Goal: Find specific page/section: Find specific page/section

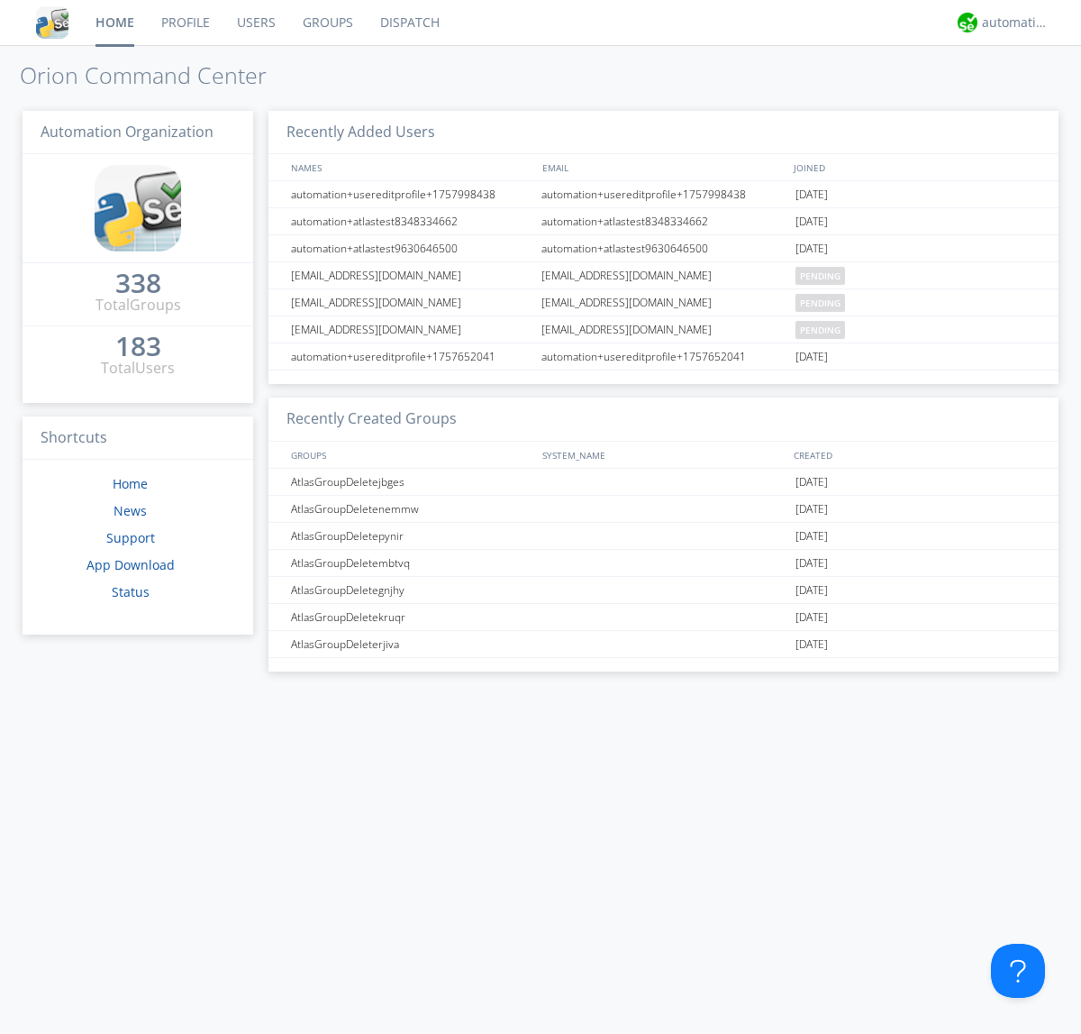
click at [326, 23] on link "Groups" at bounding box center [327, 22] width 77 height 45
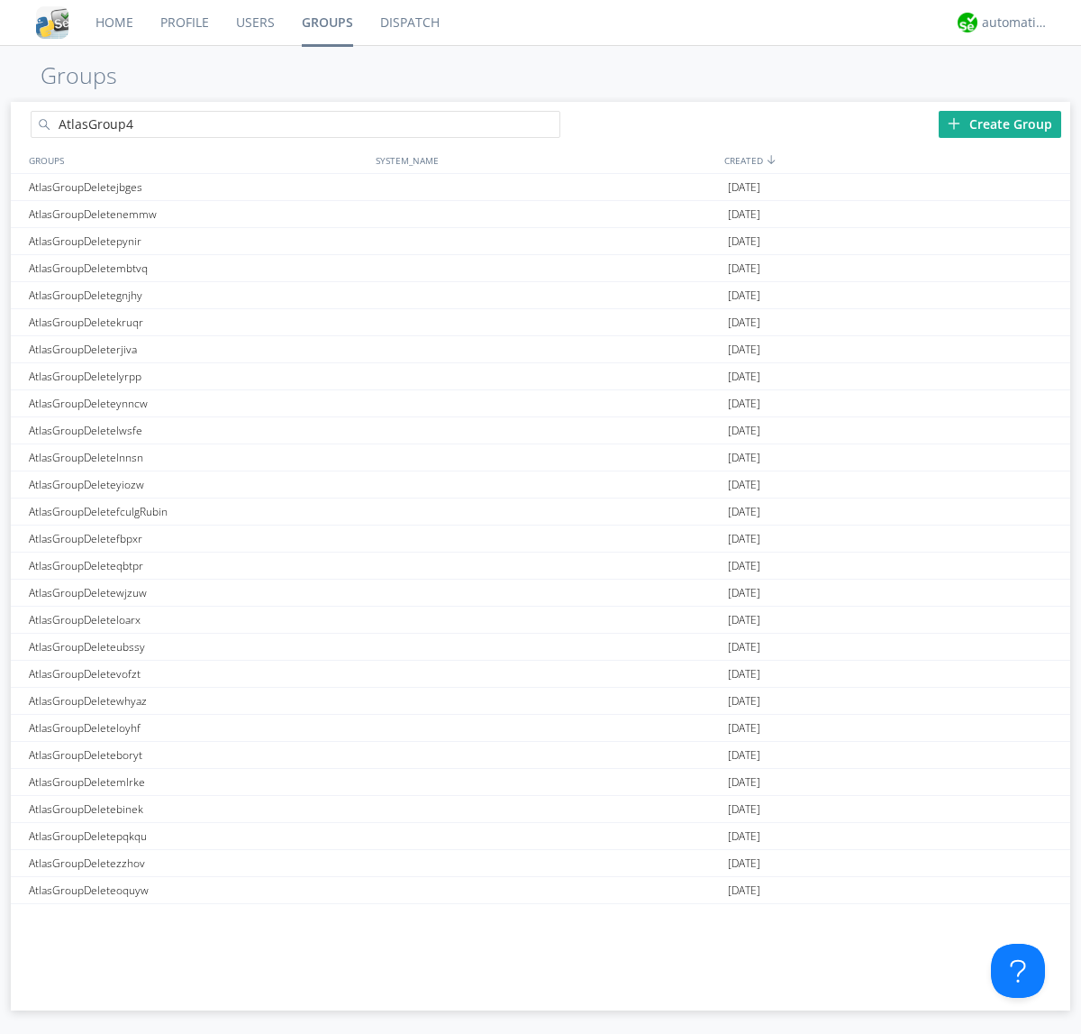
type input "AtlasGroup4"
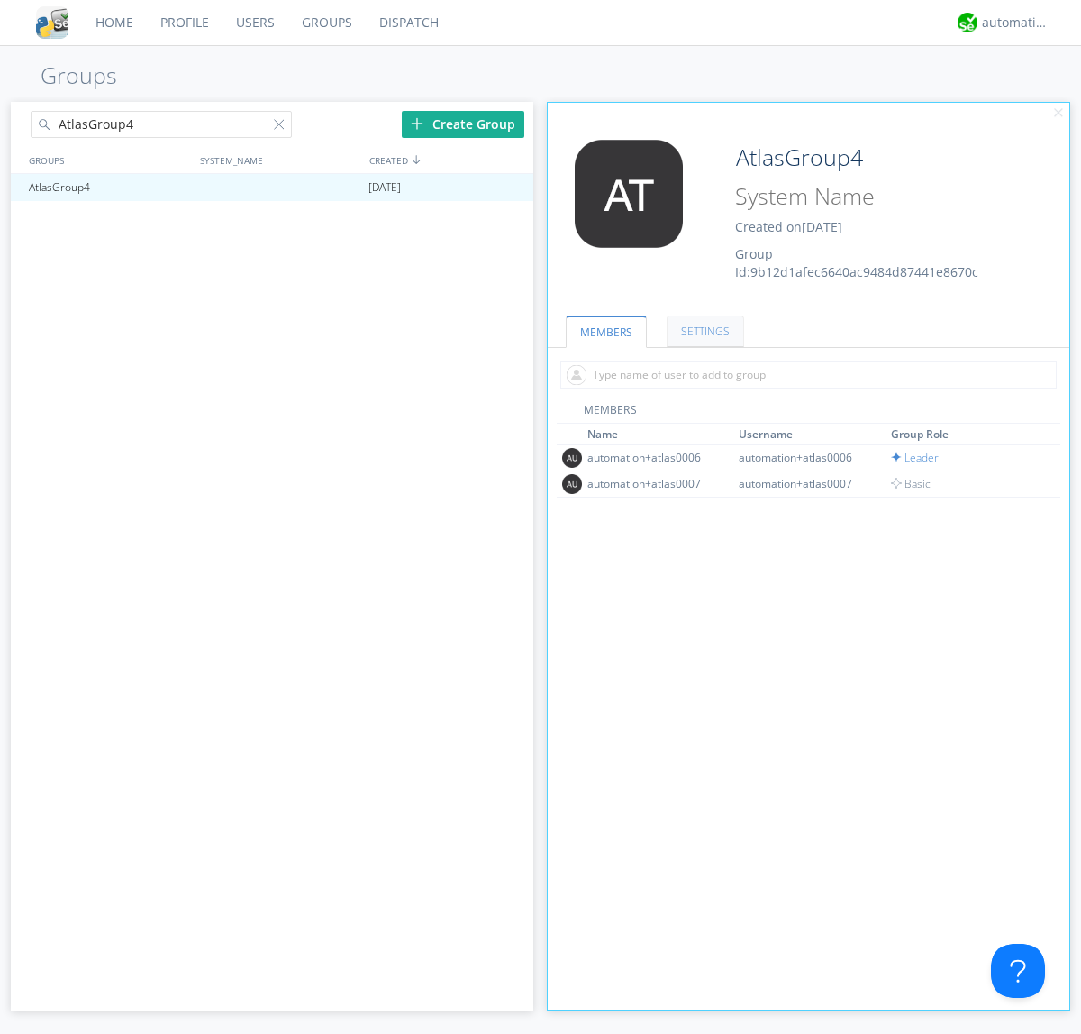
click at [703, 331] on link "SETTINGS" at bounding box center [705, 331] width 77 height 32
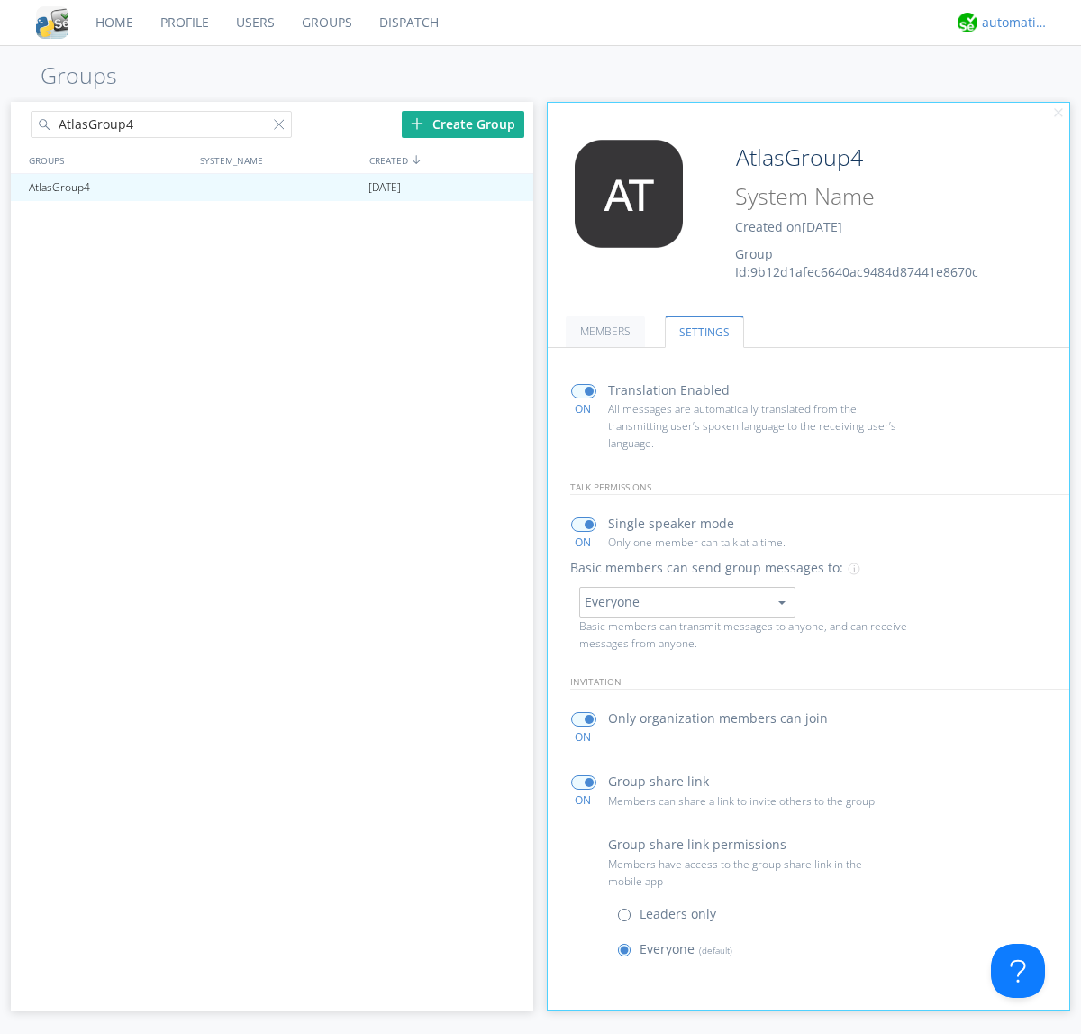
click at [1011, 23] on div "automation+atlas" at bounding box center [1016, 23] width 68 height 18
